Goal: Task Accomplishment & Management: Manage account settings

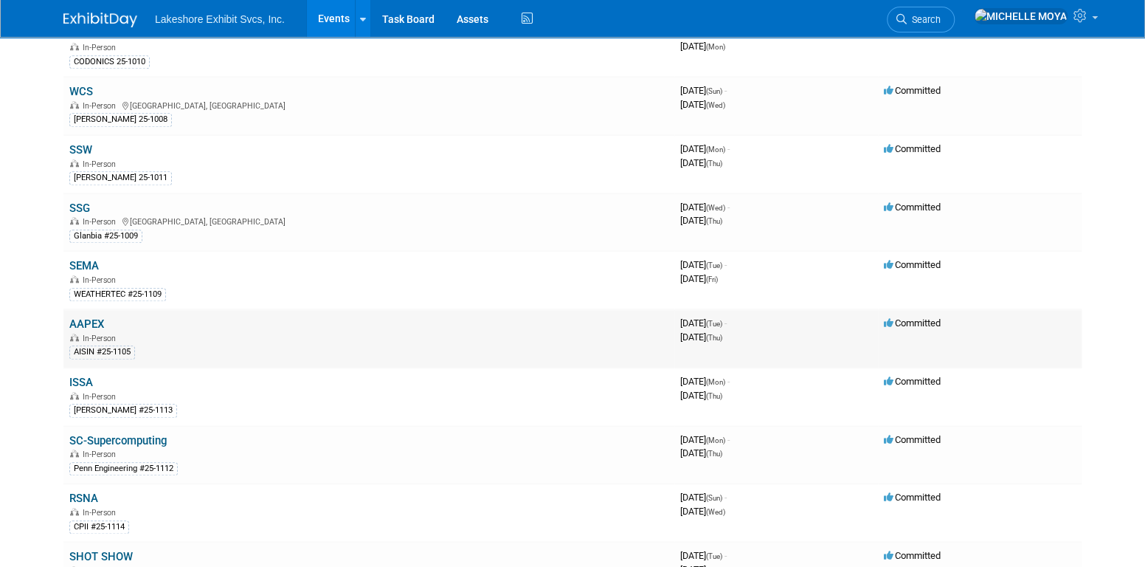
scroll to position [738, 0]
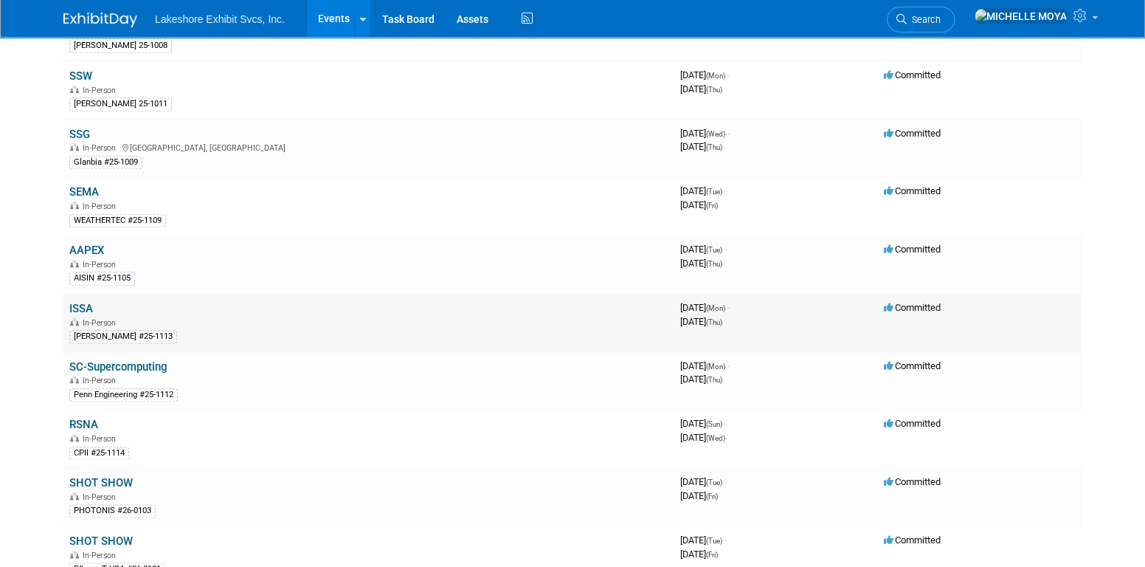
click at [94, 306] on td "ISSA In-Person LIBMAN #25-1113" at bounding box center [368, 323] width 611 height 58
click at [90, 302] on link "ISSA" at bounding box center [81, 308] width 24 height 13
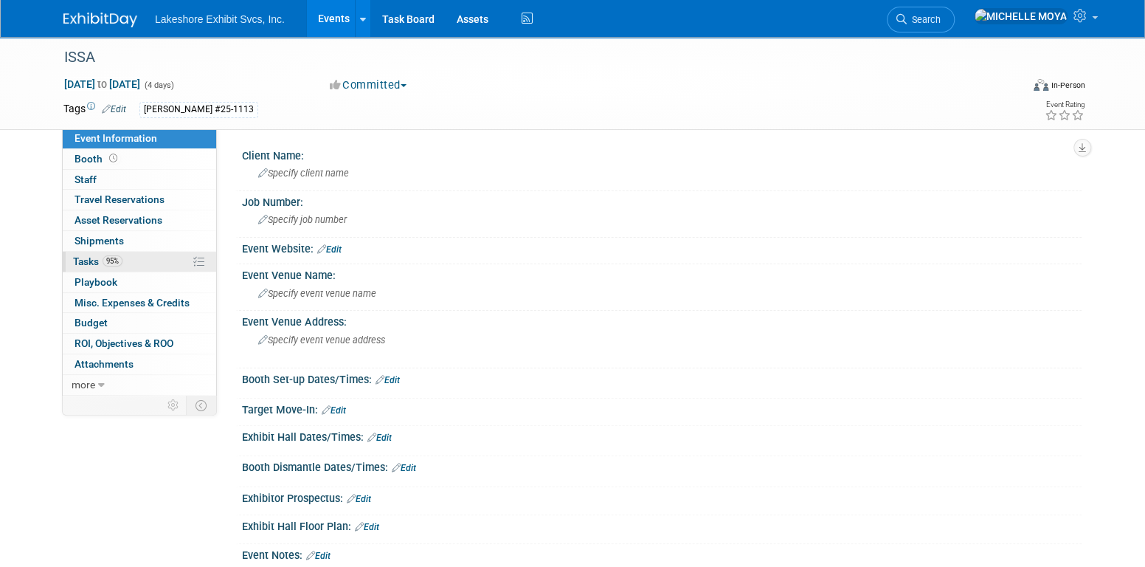
click at [119, 263] on span "95%" at bounding box center [113, 260] width 20 height 11
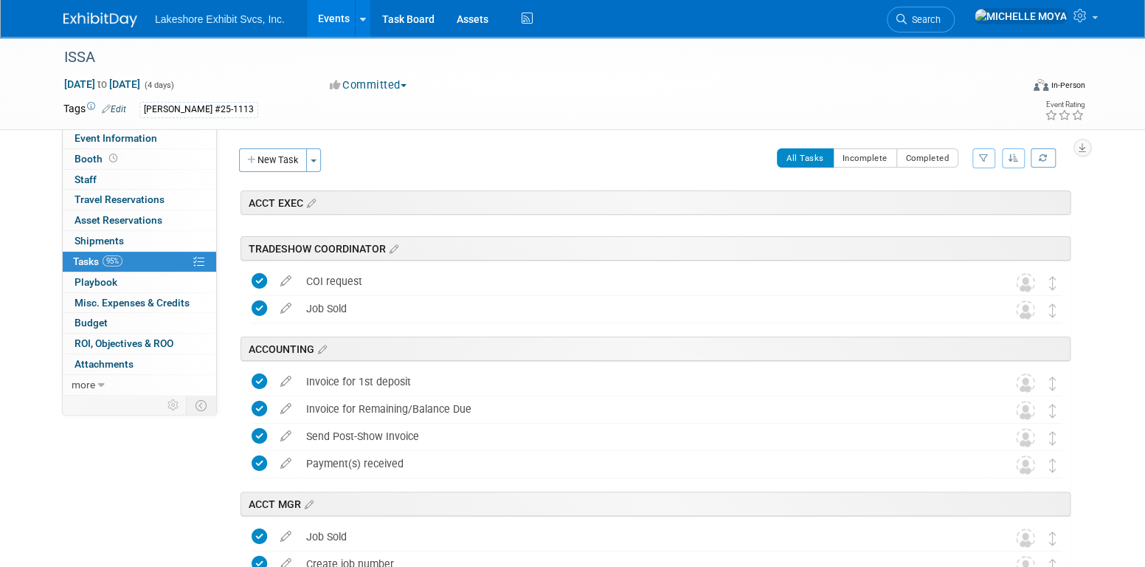
click at [985, 155] on icon "button" at bounding box center [984, 158] width 10 height 9
click at [944, 199] on select "-- Select Assignee -- All unassigned tasks Assigned to me [PERSON_NAME] [PERSON…" at bounding box center [923, 205] width 122 height 21
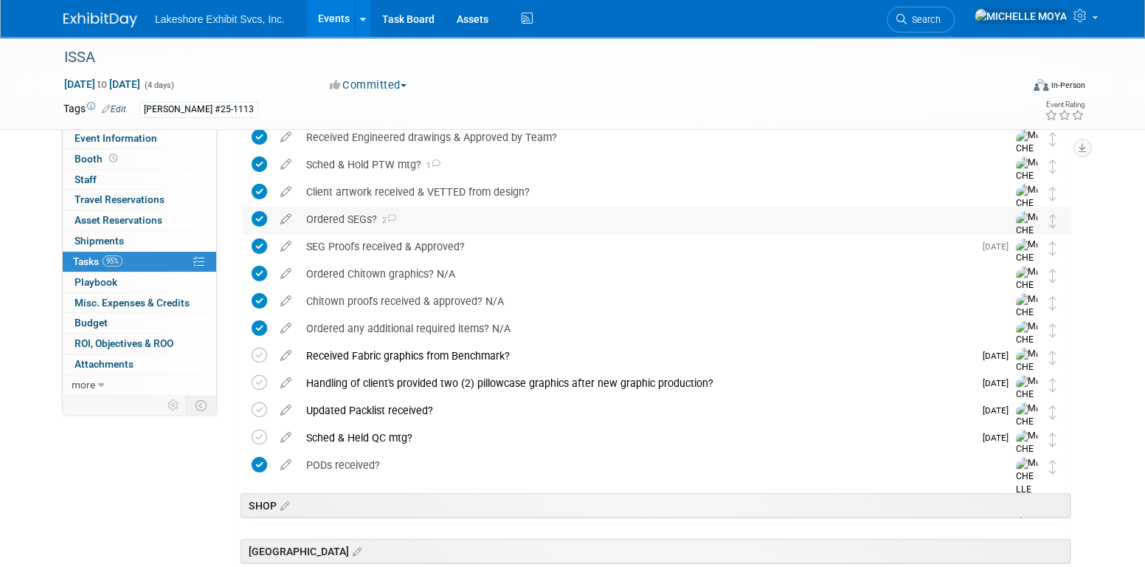
scroll to position [517, 0]
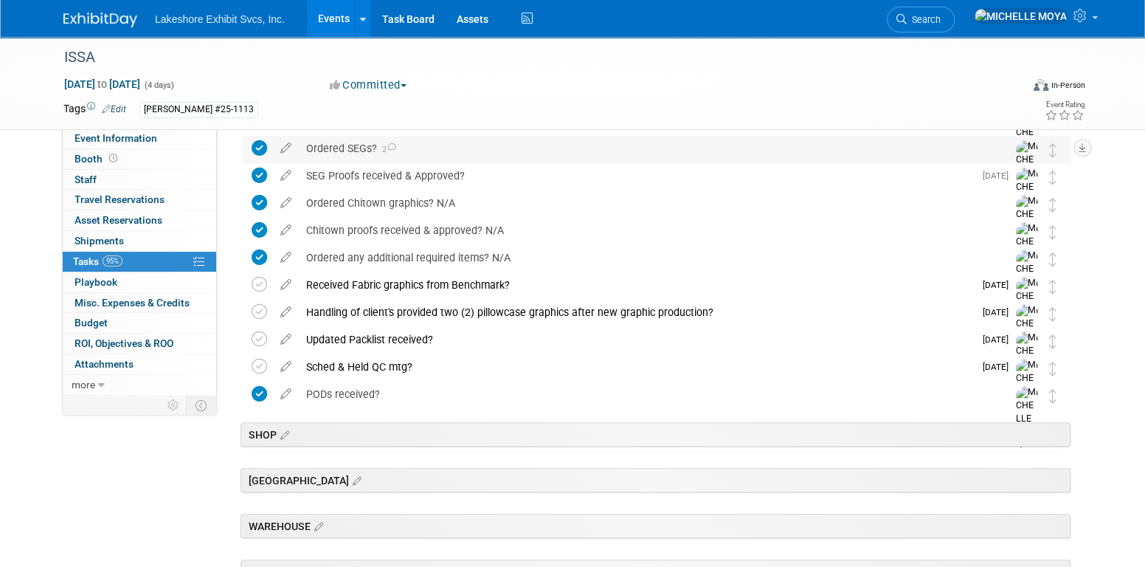
click at [351, 138] on div "Ordered SEGs? 2" at bounding box center [643, 148] width 688 height 25
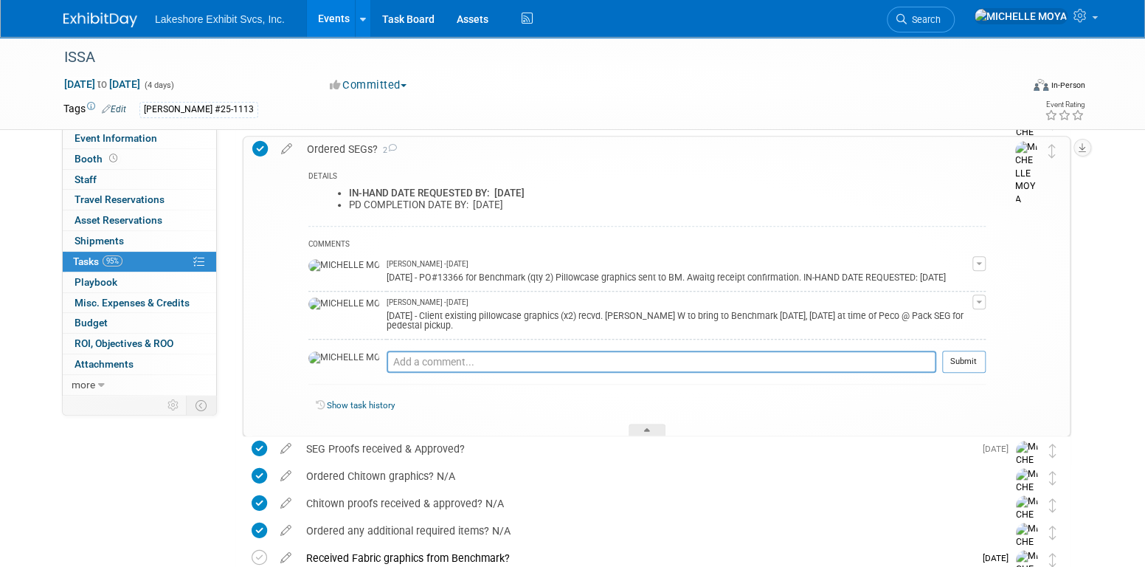
click at [351, 138] on div "Ordered SEGs? 2" at bounding box center [643, 149] width 686 height 25
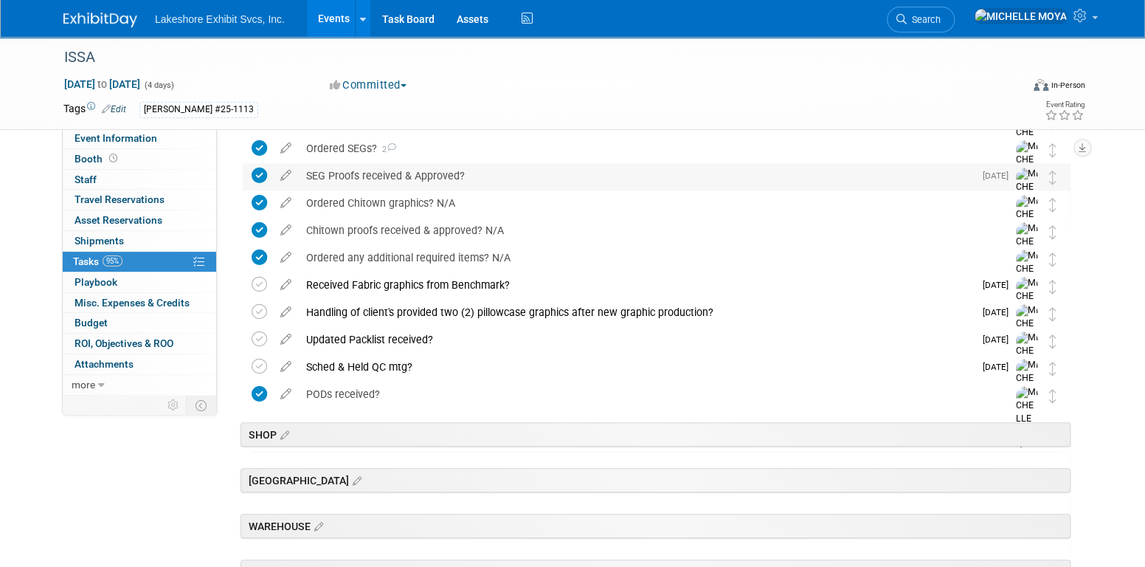
click at [393, 176] on div "SEG Proofs received & Approved?" at bounding box center [636, 175] width 675 height 25
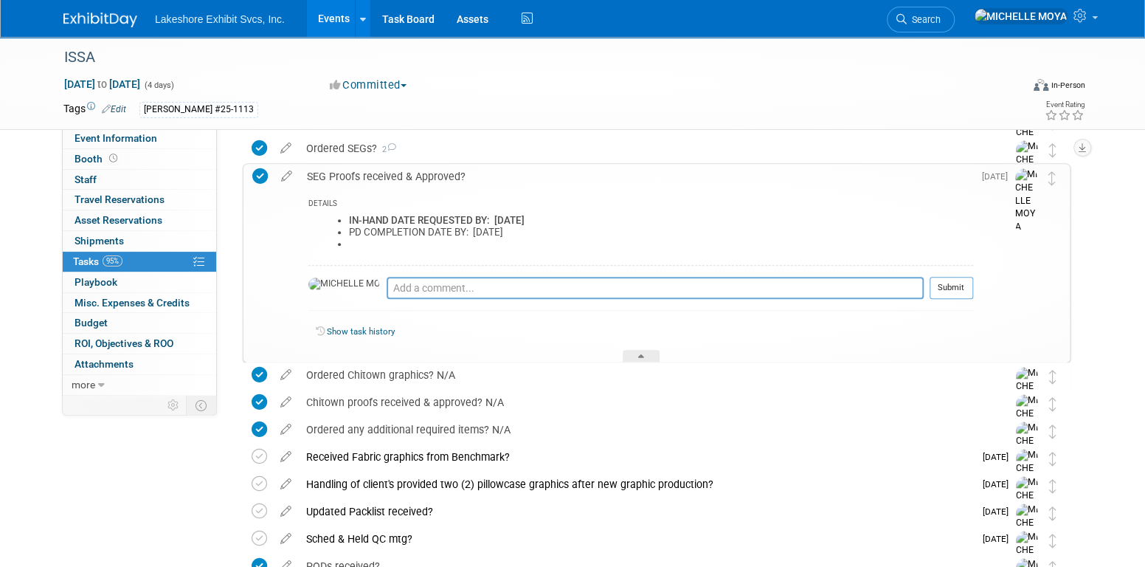
click at [393, 176] on div "SEG Proofs received & Approved?" at bounding box center [637, 176] width 674 height 25
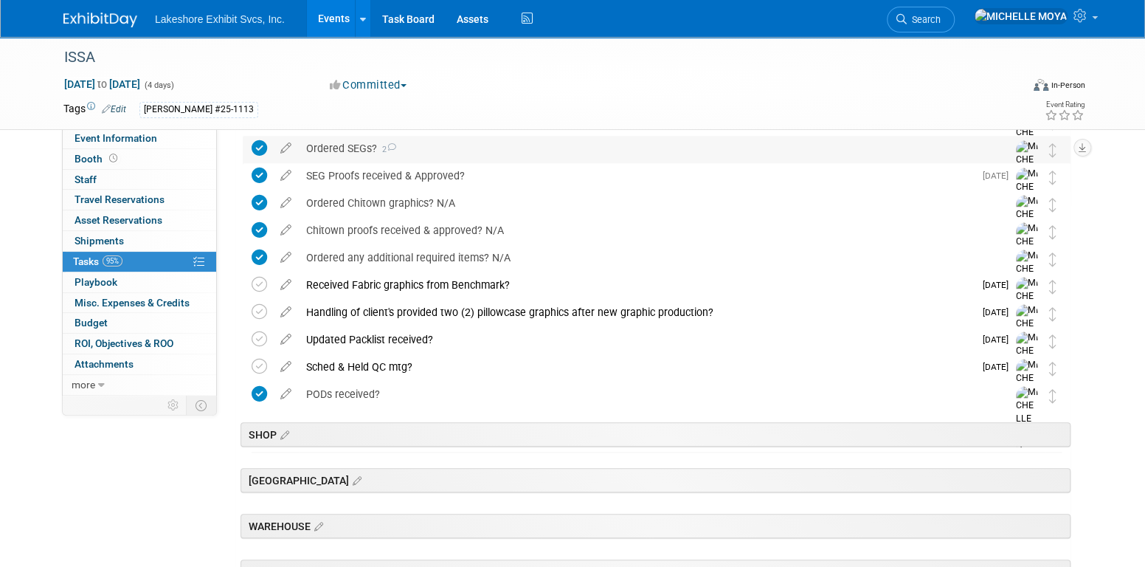
click at [359, 145] on div "Ordered SEGs? 2" at bounding box center [643, 148] width 688 height 25
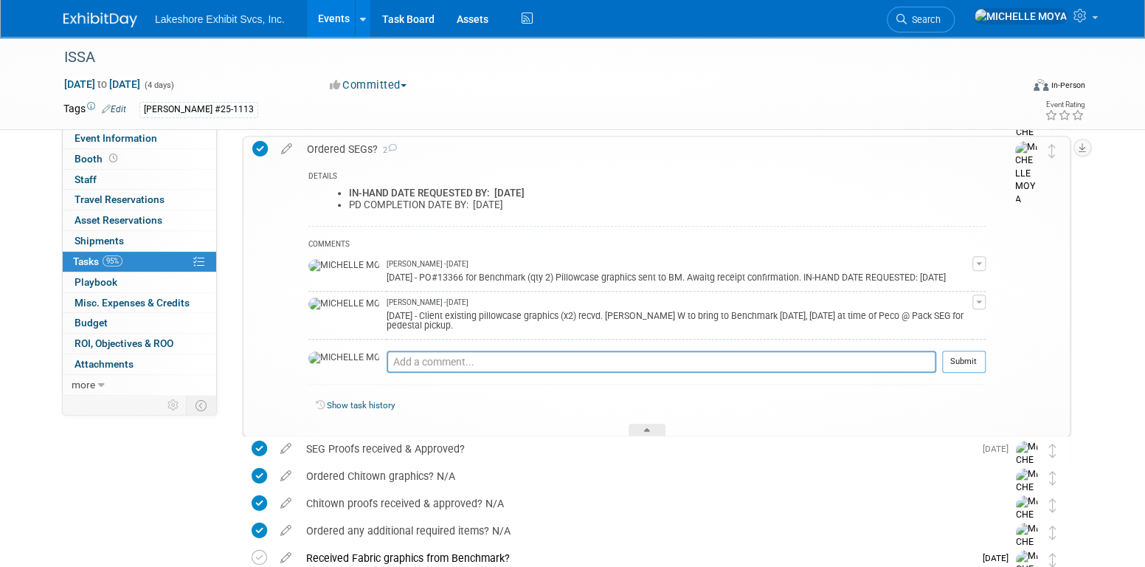
click at [359, 146] on div "Ordered SEGs? 2" at bounding box center [643, 149] width 686 height 25
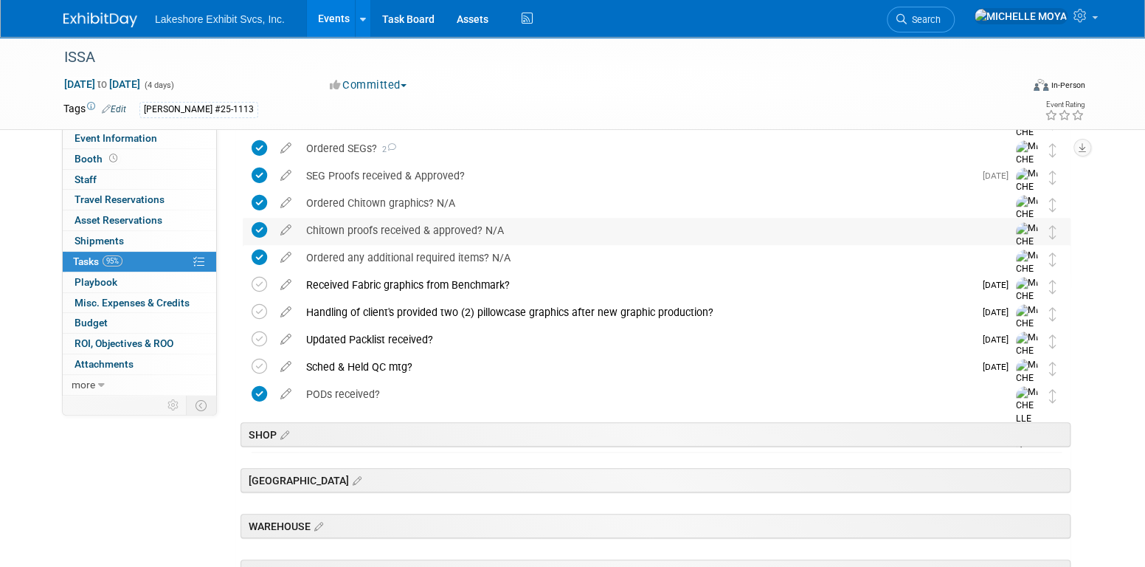
click at [408, 232] on div "Chitown proofs received & approved? N/A" at bounding box center [643, 230] width 688 height 25
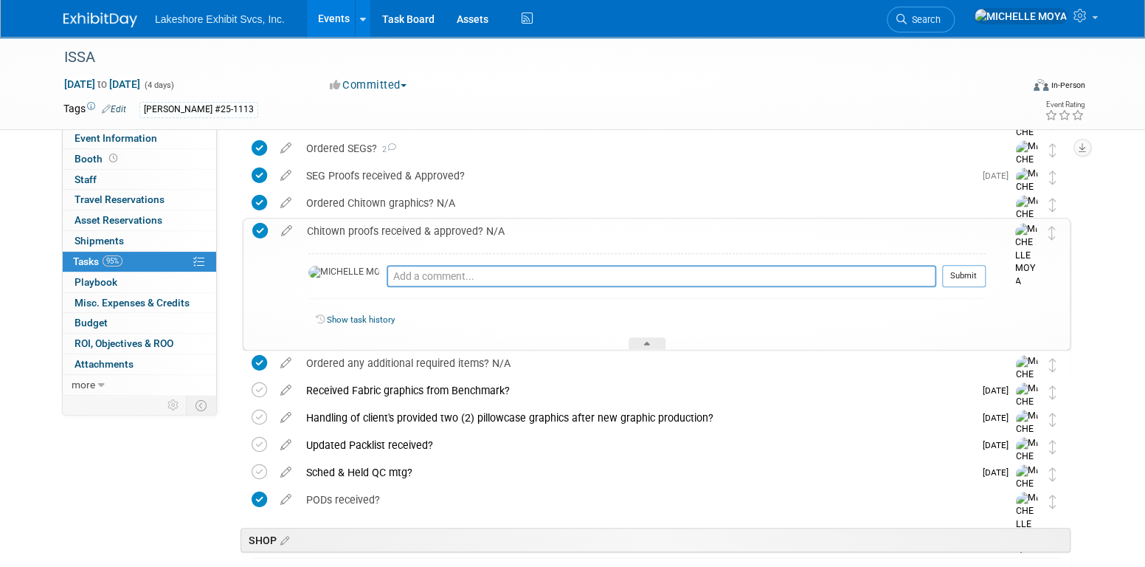
click at [408, 232] on div "Chitown proofs received & approved? N/A" at bounding box center [643, 230] width 686 height 25
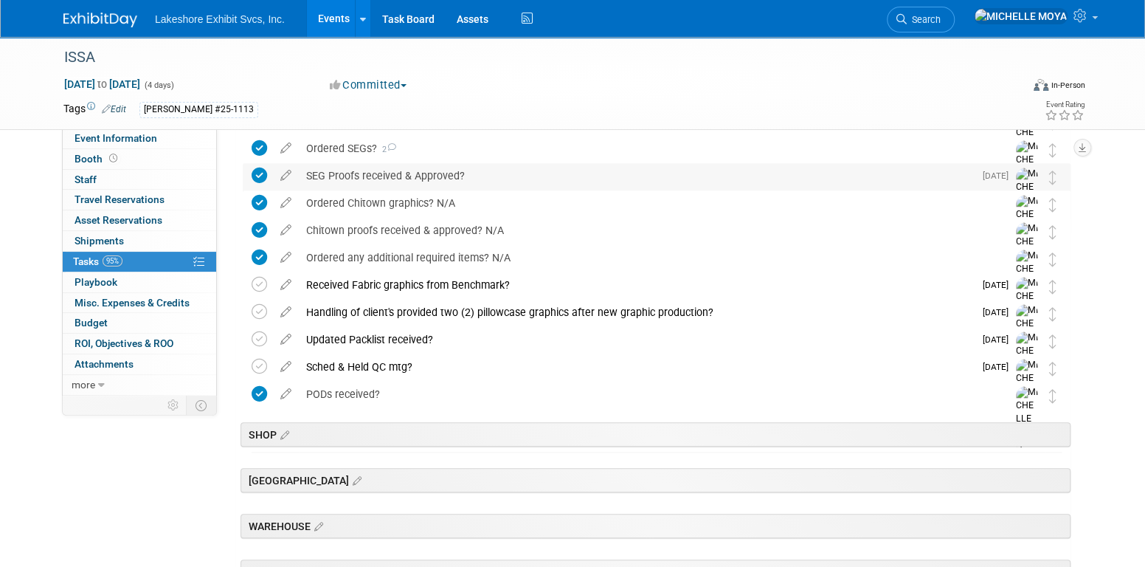
click at [387, 170] on div "SEG Proofs received & Approved?" at bounding box center [636, 175] width 675 height 25
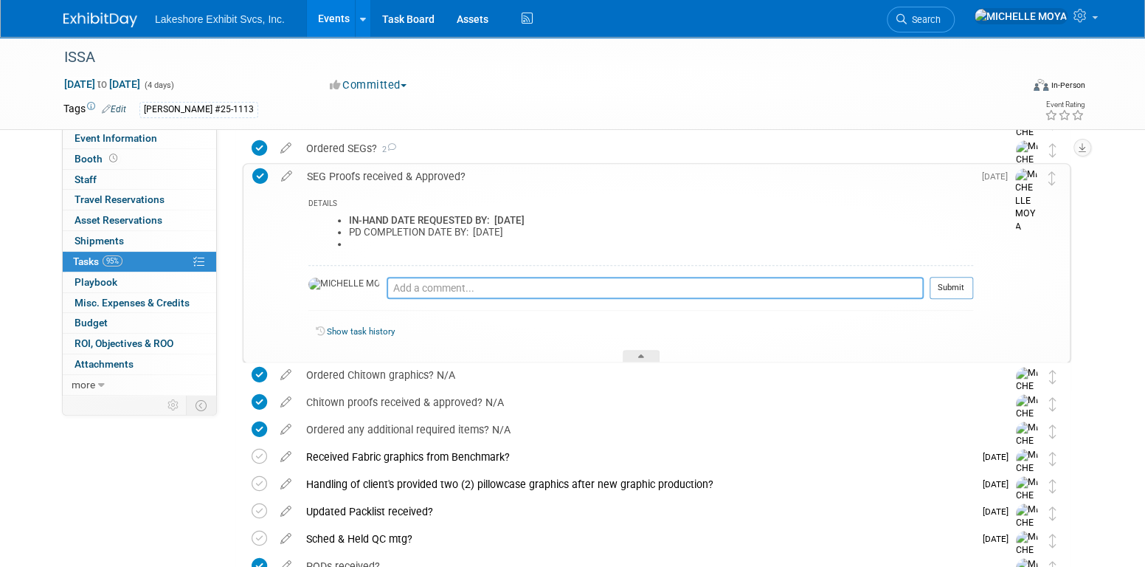
click at [389, 286] on textarea at bounding box center [655, 288] width 537 height 22
type textarea "[DATE] - Proofs reviewed and approved."
click at [424, 171] on div "SEG Proofs received & Approved?" at bounding box center [637, 176] width 674 height 25
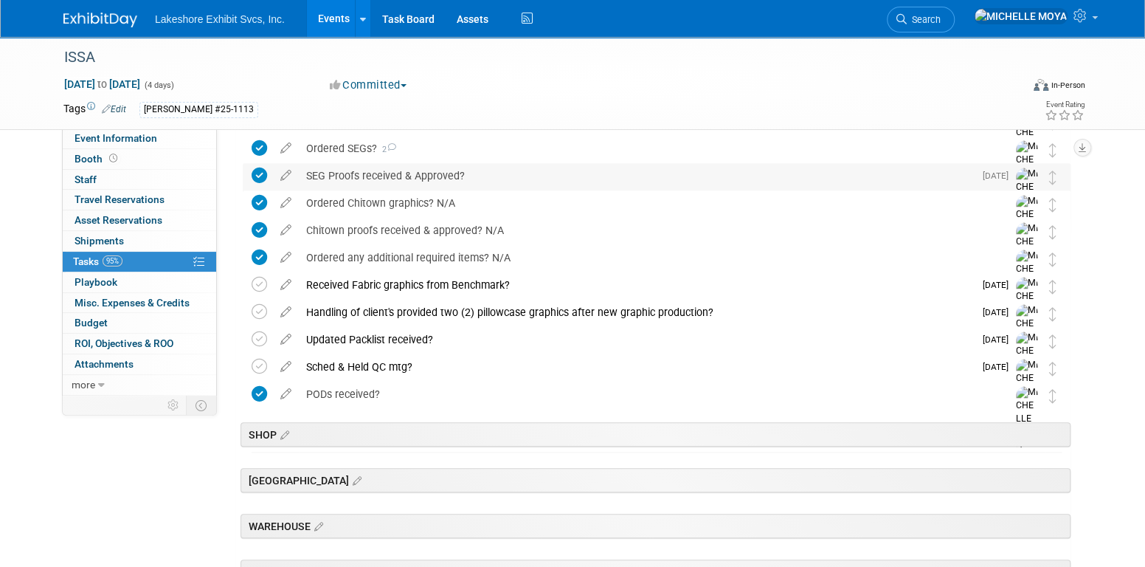
click at [424, 170] on div "SEG Proofs received & Approved?" at bounding box center [636, 175] width 675 height 25
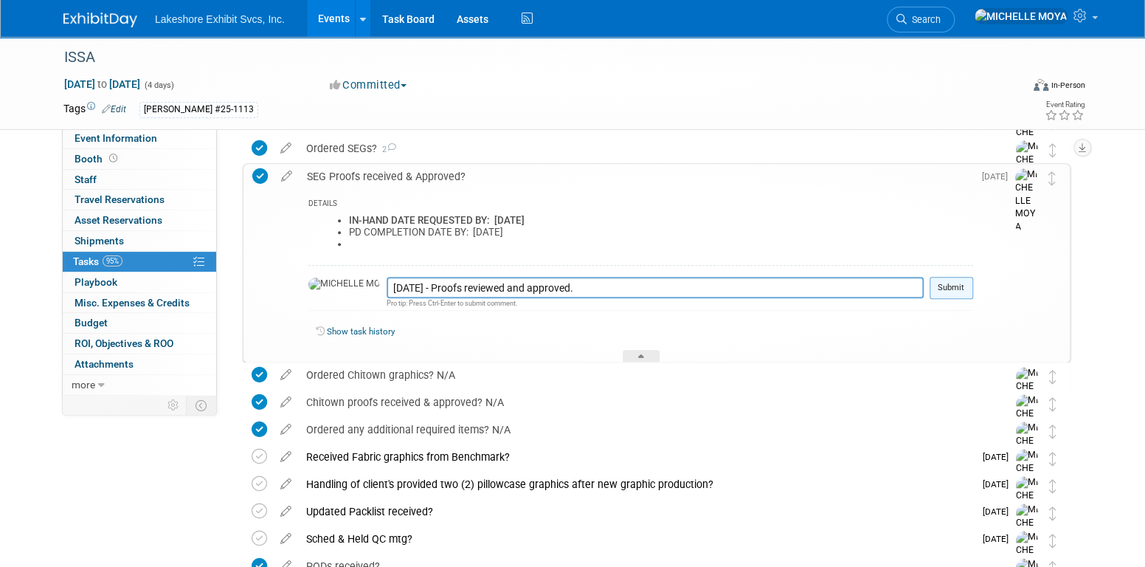
click at [949, 283] on button "Submit" at bounding box center [952, 288] width 44 height 22
